Goal: Transaction & Acquisition: Purchase product/service

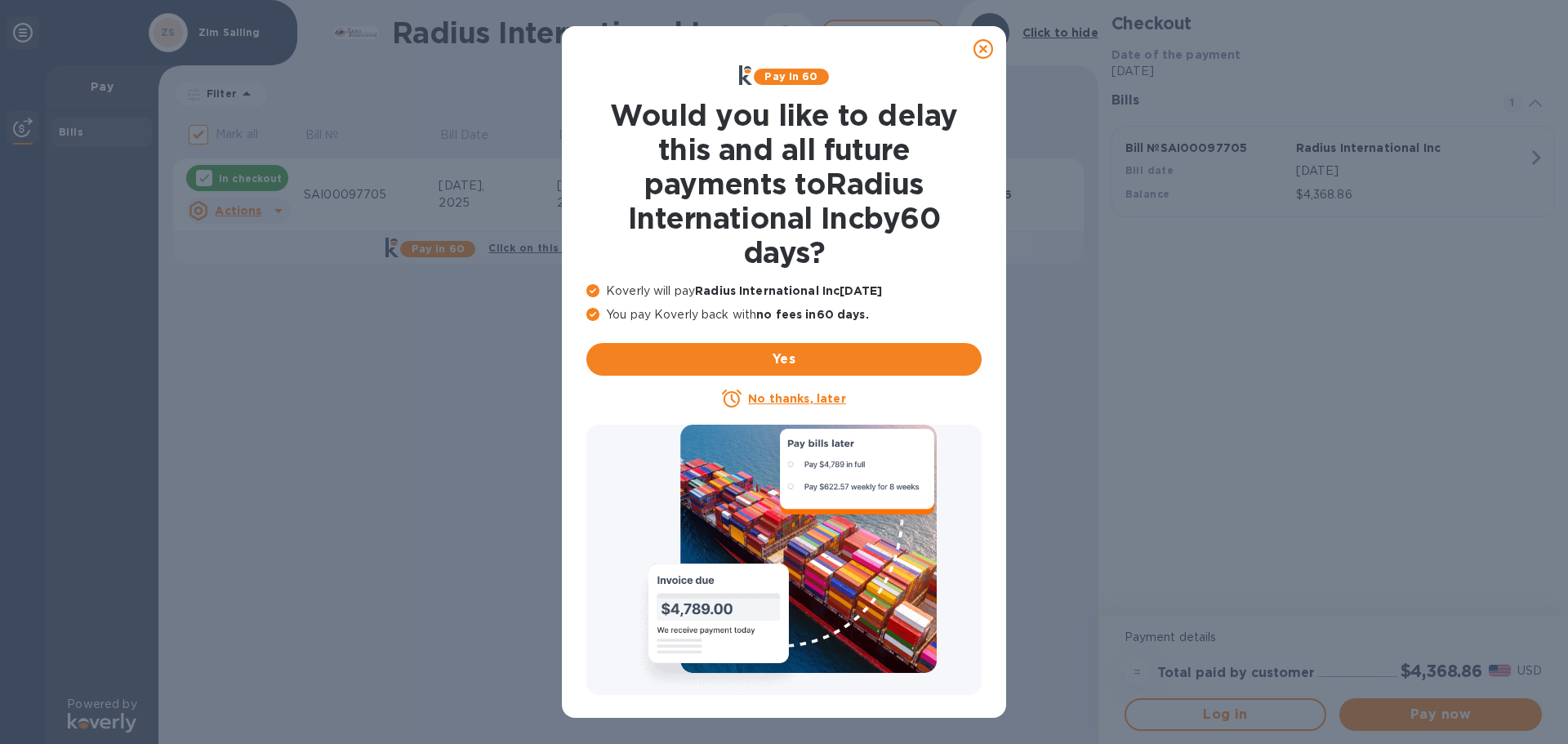
click at [981, 52] on icon at bounding box center [983, 49] width 20 height 20
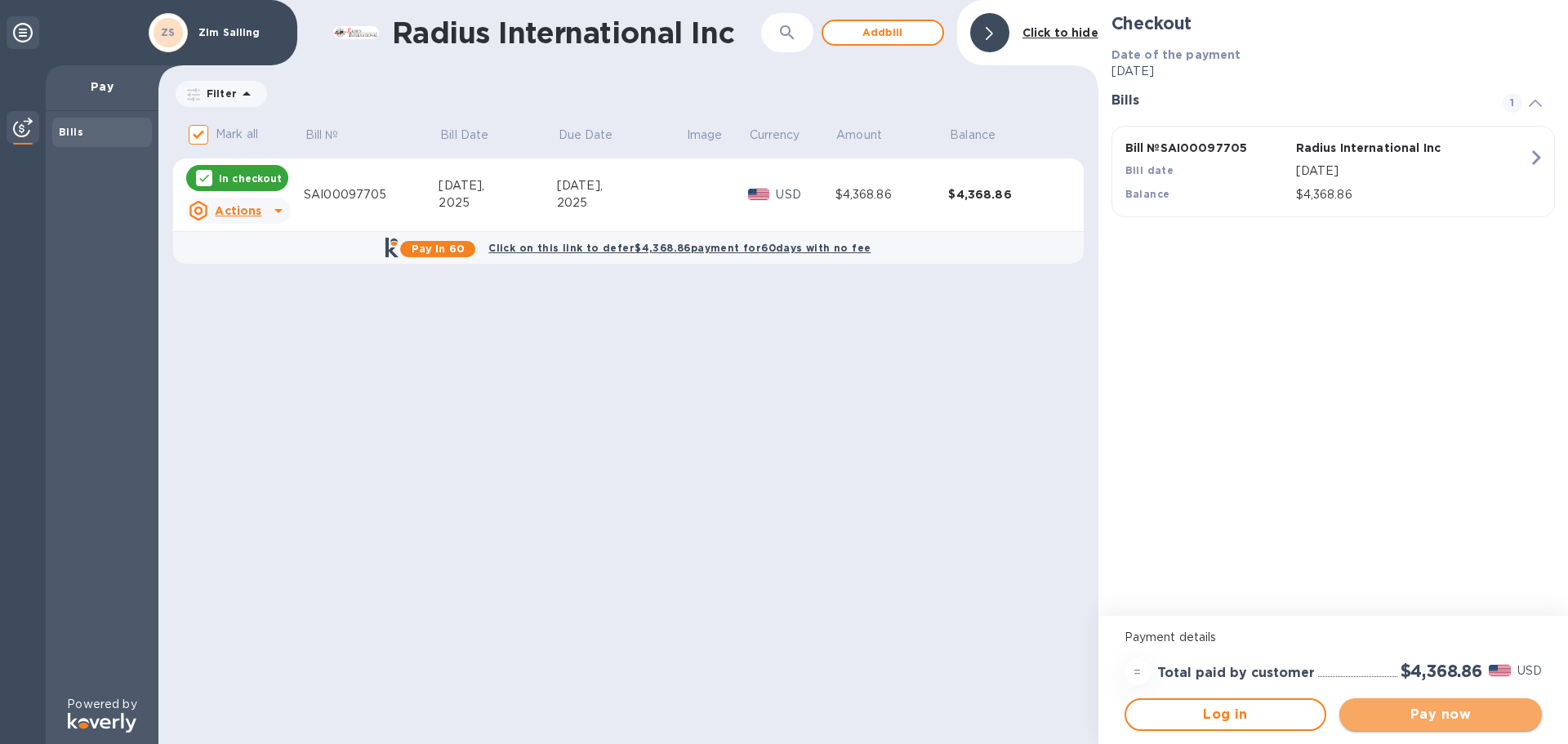
click at [1438, 721] on span "Pay now" at bounding box center [1441, 715] width 176 height 20
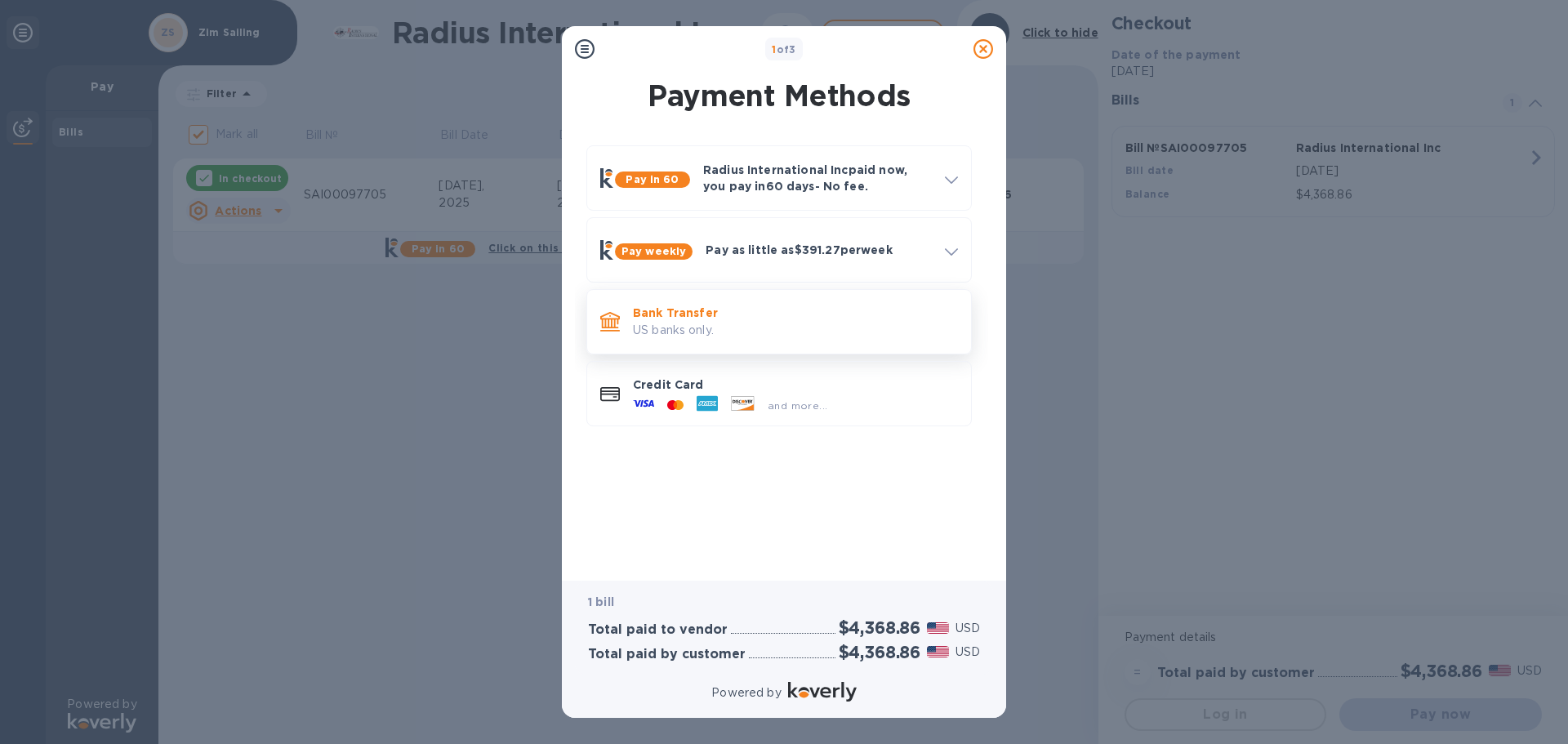
click at [737, 325] on p "US banks only." at bounding box center [795, 330] width 325 height 17
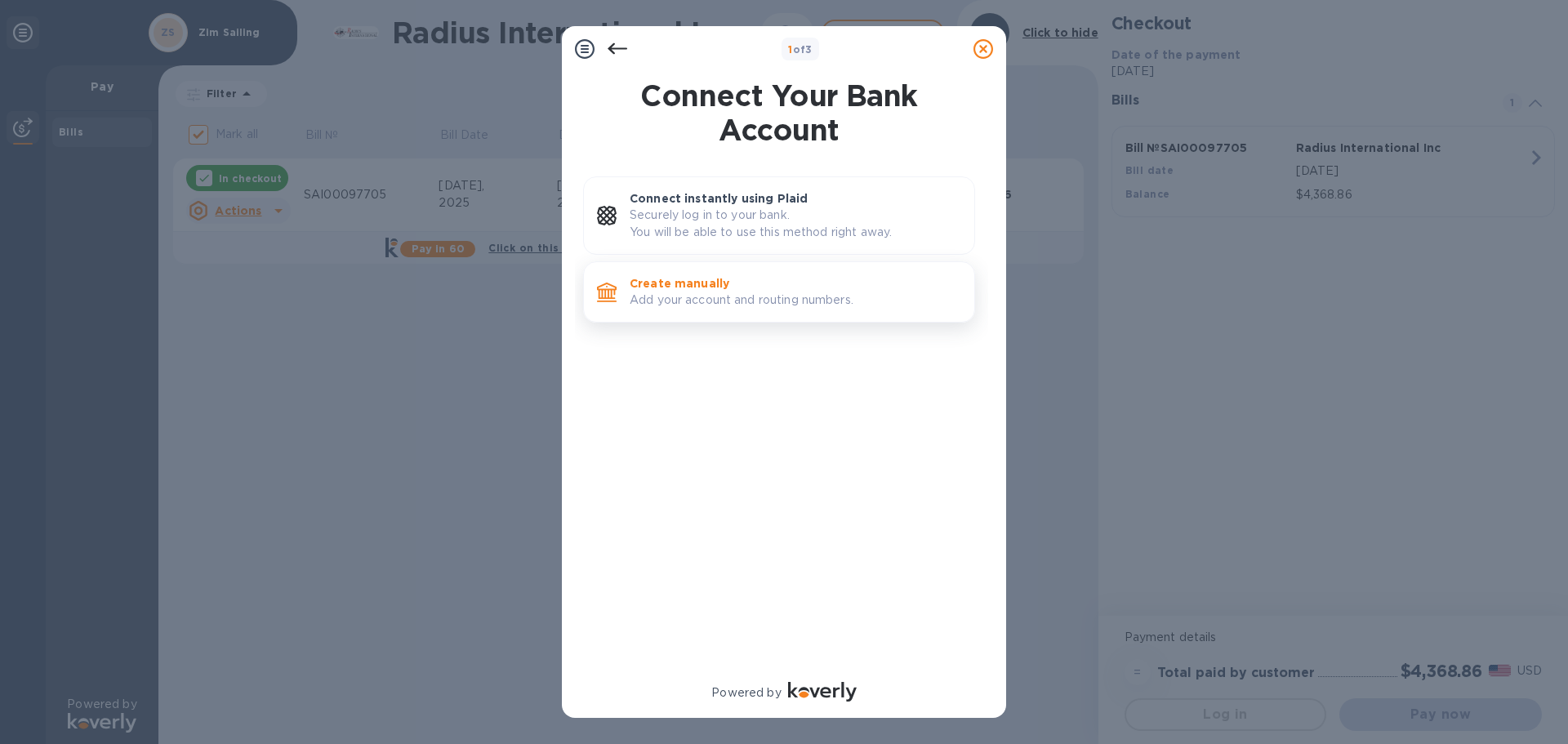
click at [706, 284] on p "Create manually" at bounding box center [795, 284] width 331 height 17
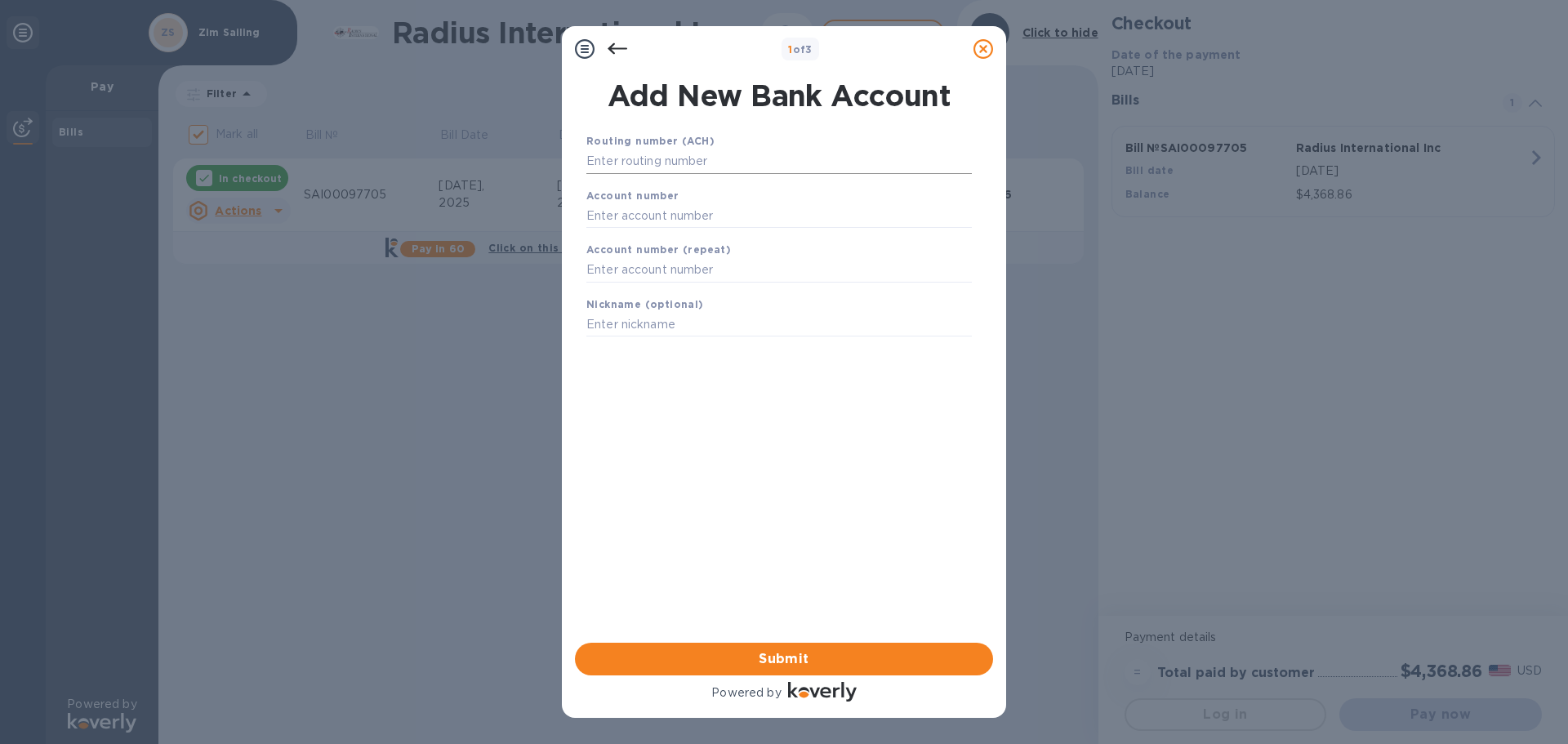
click at [654, 166] on input "text" at bounding box center [778, 161] width 385 height 24
type input "011500120"
click at [670, 240] on input "text" at bounding box center [778, 236] width 385 height 24
type input "29001315"
click at [696, 289] on input "text" at bounding box center [778, 290] width 385 height 24
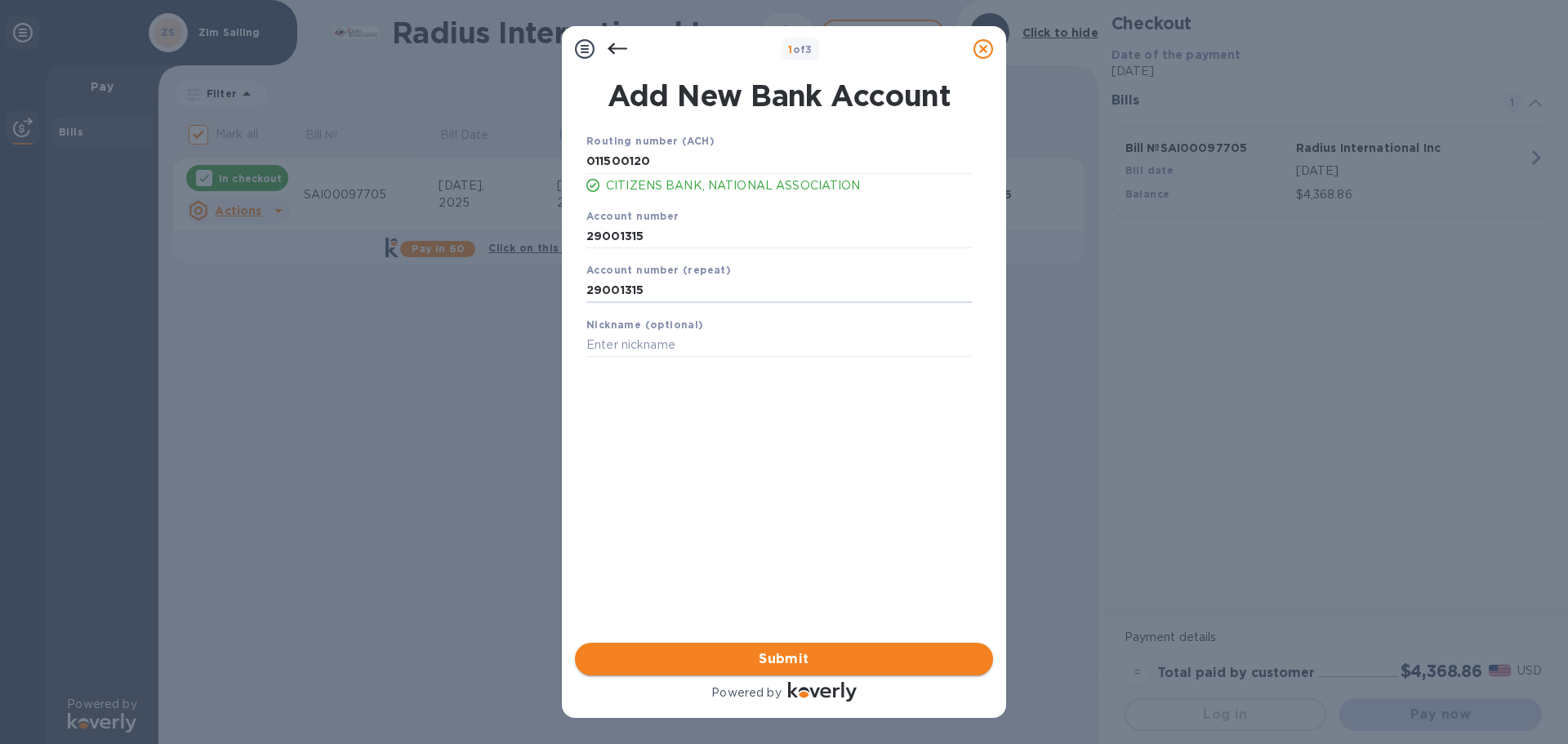
type input "29001315"
click at [819, 647] on button "Submit" at bounding box center [784, 658] width 418 height 32
